Goal: Communication & Community: Answer question/provide support

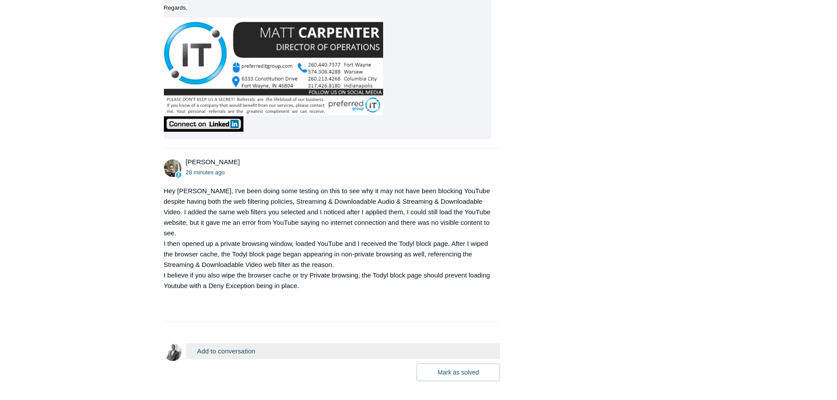
scroll to position [515, 0]
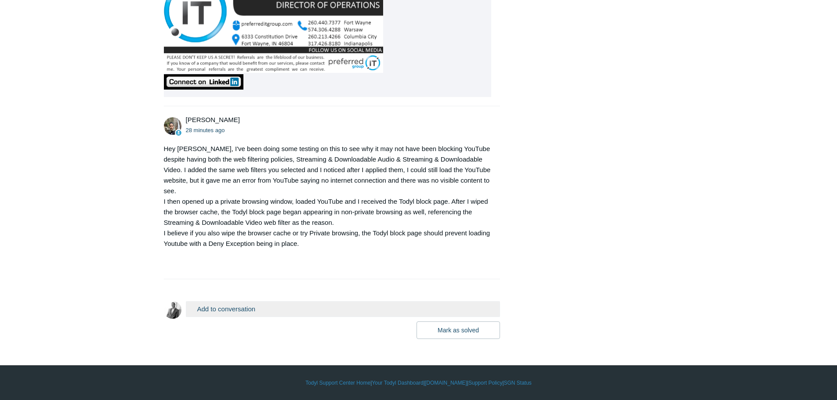
click at [304, 309] on button "Add to conversation" at bounding box center [343, 309] width 315 height 15
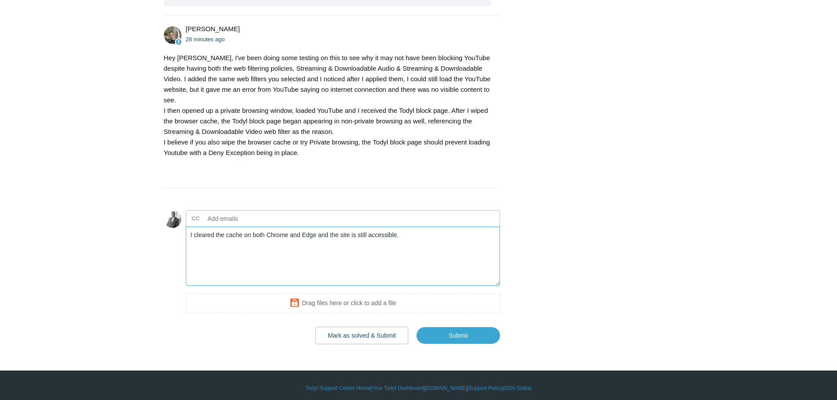
scroll to position [611, 0]
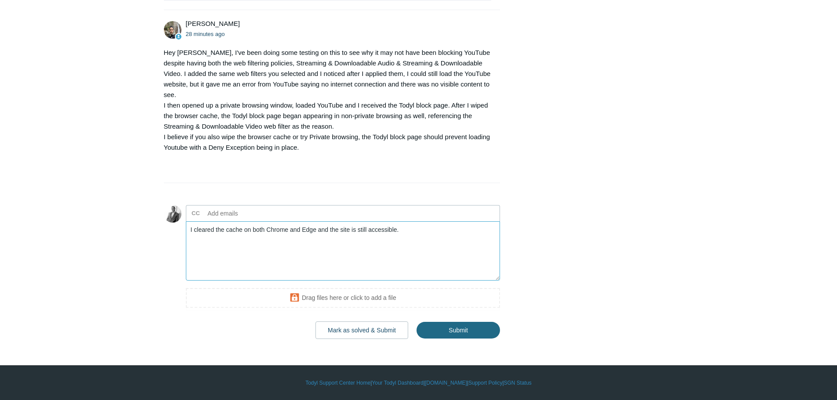
type textarea "I cleared the cache on both Chrome and Edge and the site is still accessible."
click at [455, 332] on input "Submit" at bounding box center [459, 331] width 84 height 18
